Goal: Task Accomplishment & Management: Complete application form

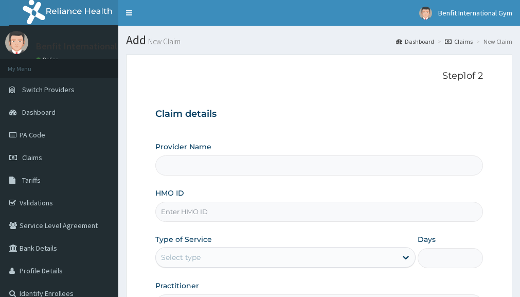
scroll to position [52, 0]
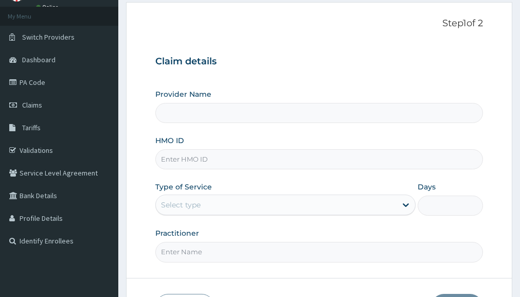
click at [210, 161] on input "HMO ID" at bounding box center [318, 159] width 327 height 20
type input "Benfit International Gym"
type input "1"
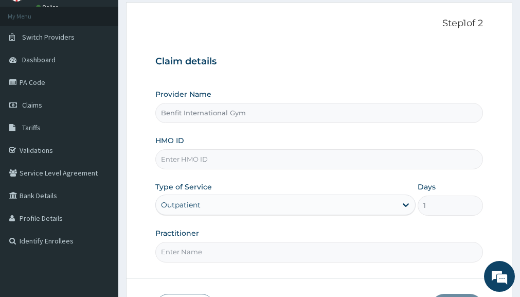
type input "I"
type input "SLB/10861/A"
click at [196, 260] on input "Practitioner" at bounding box center [318, 252] width 327 height 20
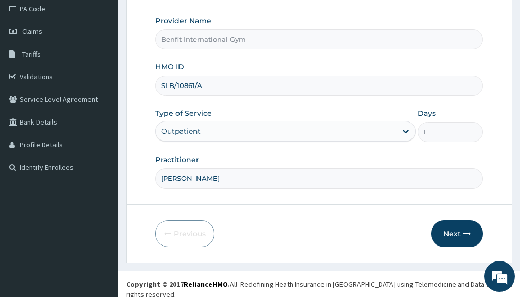
type input "[PERSON_NAME]"
click at [463, 232] on icon "button" at bounding box center [466, 233] width 7 height 7
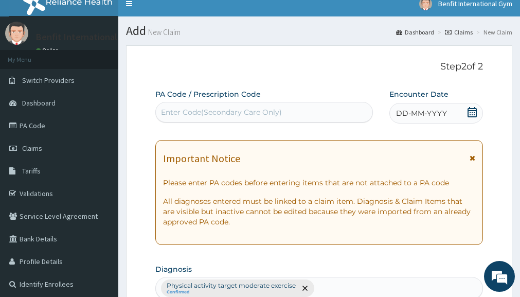
scroll to position [8, 0]
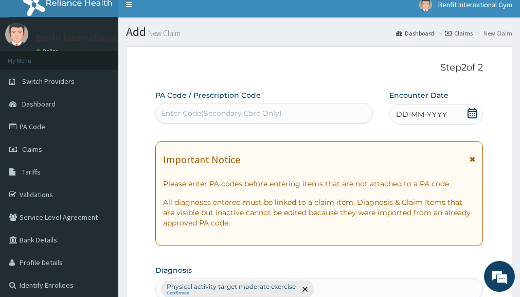
click at [475, 117] on icon at bounding box center [471, 113] width 9 height 10
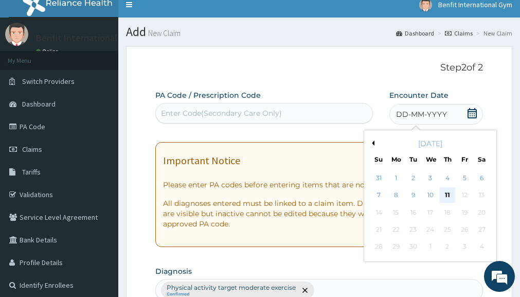
click at [448, 191] on div "11" at bounding box center [446, 195] width 15 height 15
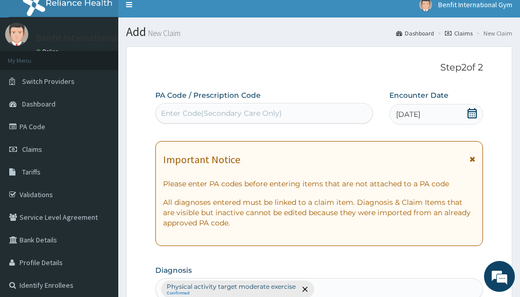
click at [267, 112] on div "Enter Code(Secondary Care Only)" at bounding box center [221, 113] width 121 height 10
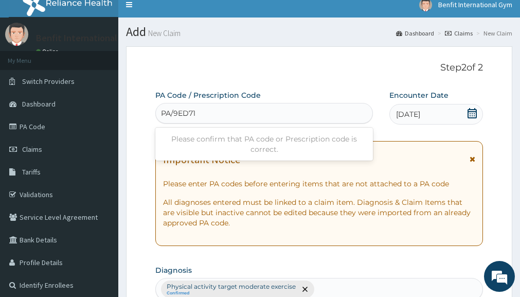
type input "PA/9ED716"
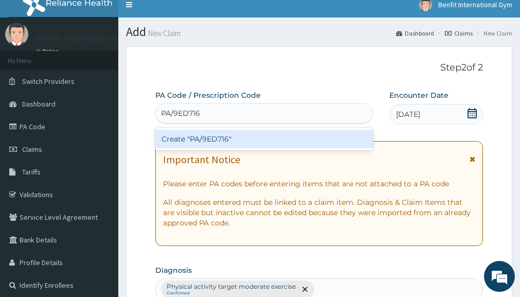
click at [228, 137] on div "Create "PA/9ED716"" at bounding box center [263, 138] width 217 height 18
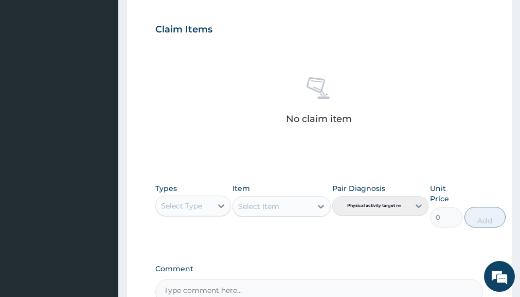
scroll to position [354, 0]
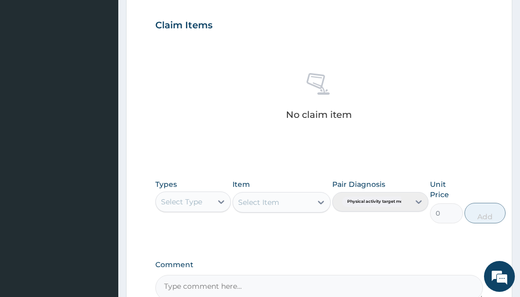
click at [196, 204] on div "Select Type" at bounding box center [181, 201] width 41 height 10
type input "GYM"
click at [180, 223] on div "Gym" at bounding box center [192, 227] width 75 height 18
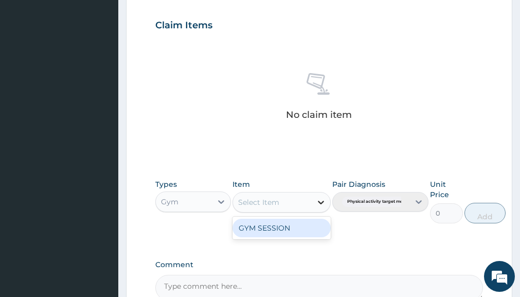
click at [322, 202] on icon at bounding box center [321, 202] width 6 height 4
click at [298, 225] on div "GYM SESSION" at bounding box center [281, 227] width 98 height 18
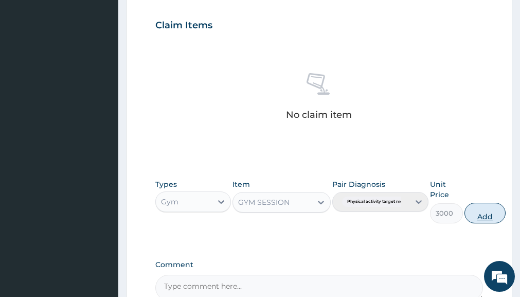
click at [473, 213] on button "Add" at bounding box center [484, 212] width 41 height 21
type input "0"
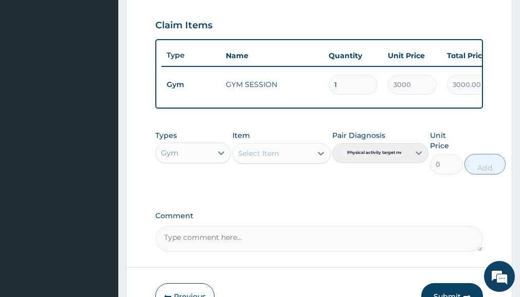
scroll to position [424, 0]
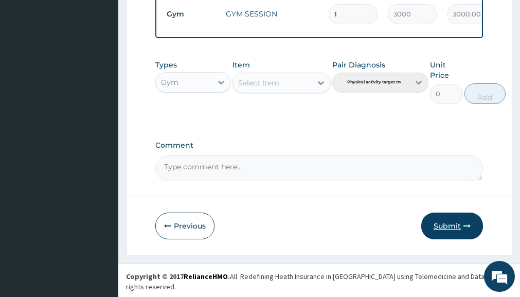
click at [444, 233] on button "Submit" at bounding box center [452, 225] width 62 height 27
